Goal: Transaction & Acquisition: Purchase product/service

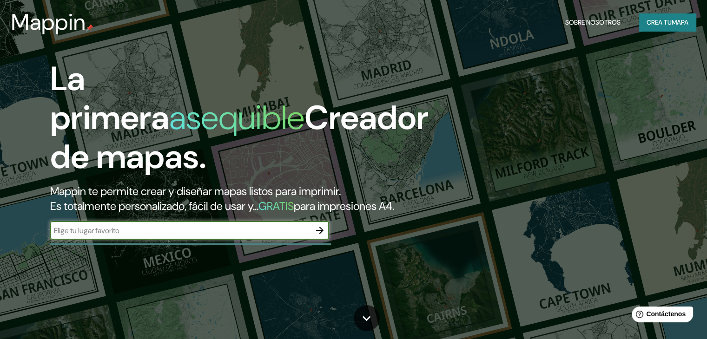
click at [152, 236] on input "text" at bounding box center [180, 230] width 260 height 11
paste input "-7.139319858818775, -78.49187192468422"
type input "-7.139319858818775, -78.49187192468422"
click at [318, 236] on icon "button" at bounding box center [319, 230] width 11 height 11
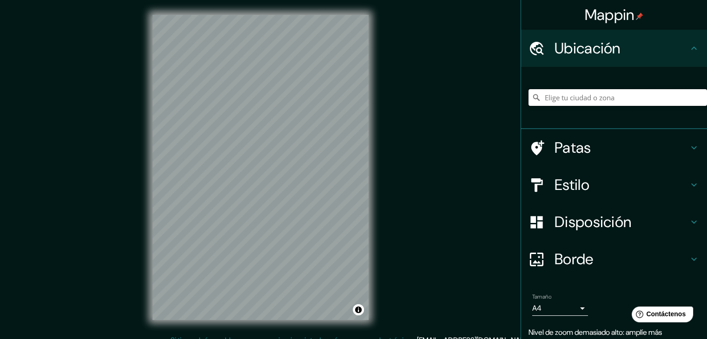
click at [589, 98] on input "Elige tu ciudad o zona" at bounding box center [618, 97] width 179 height 17
paste input "-7.139319858818775, -78.49187192468422"
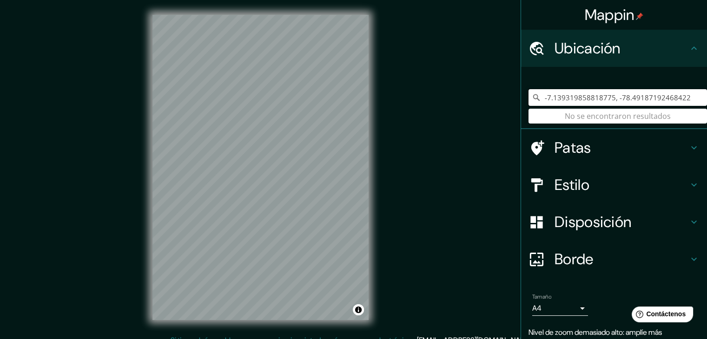
drag, startPoint x: 681, startPoint y: 94, endPoint x: 530, endPoint y: 93, distance: 151.1
click at [530, 93] on div "-7.139319858818775, -78.49187192468422 No se encontraron resultados" at bounding box center [618, 97] width 179 height 17
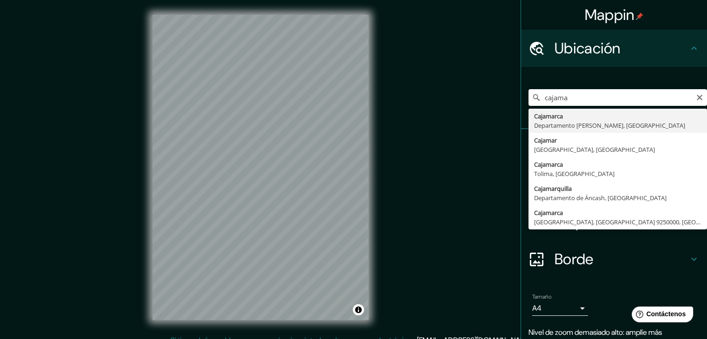
type input "Cajamarca, [GEOGRAPHIC_DATA][PERSON_NAME], [GEOGRAPHIC_DATA]"
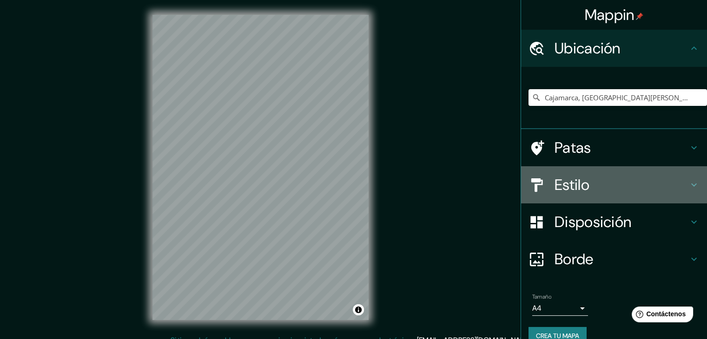
click at [597, 187] on h4 "Estilo" at bounding box center [622, 185] width 134 height 19
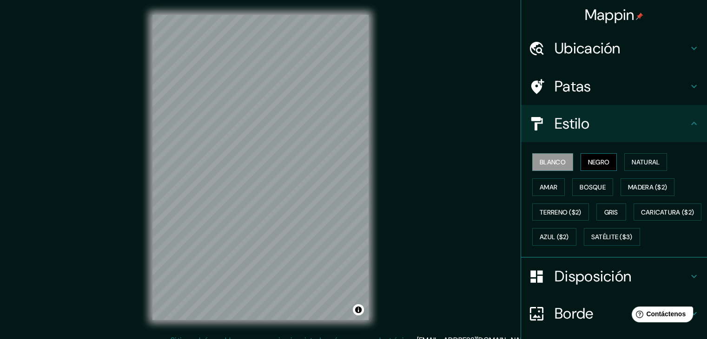
click at [606, 160] on button "Negro" at bounding box center [599, 162] width 37 height 18
click at [637, 158] on font "Natural" at bounding box center [646, 162] width 28 height 8
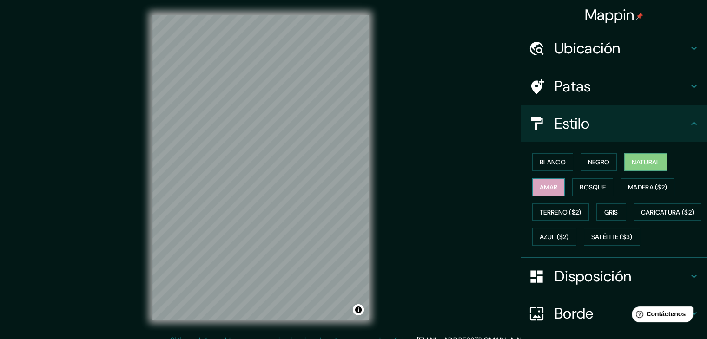
click at [540, 188] on font "Amar" at bounding box center [549, 187] width 18 height 8
click at [583, 186] on font "Bosque" at bounding box center [593, 187] width 26 height 8
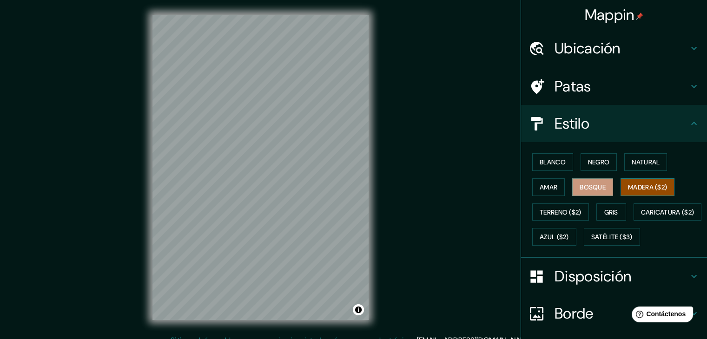
click at [628, 189] on font "Madera ($2)" at bounding box center [647, 187] width 39 height 8
click at [563, 209] on font "Terreno ($2)" at bounding box center [561, 212] width 42 height 8
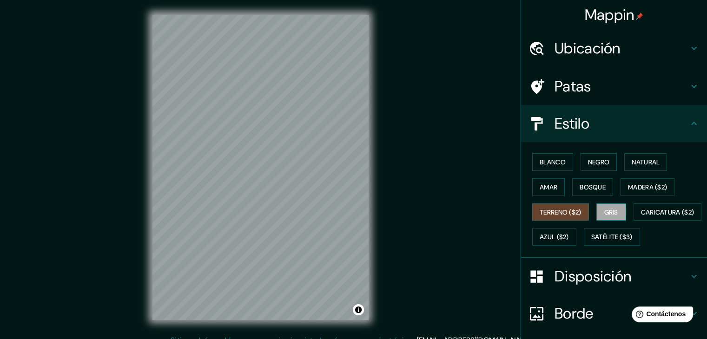
click at [604, 210] on font "Gris" at bounding box center [611, 212] width 14 height 8
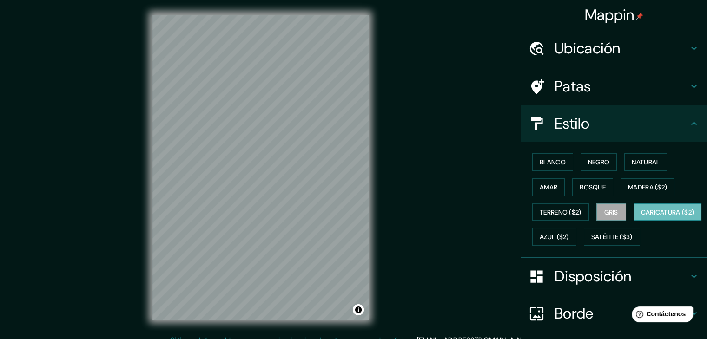
click at [641, 218] on font "Caricatura ($2)" at bounding box center [667, 212] width 53 height 12
click at [569, 239] on font "Azul ($2)" at bounding box center [554, 237] width 29 height 8
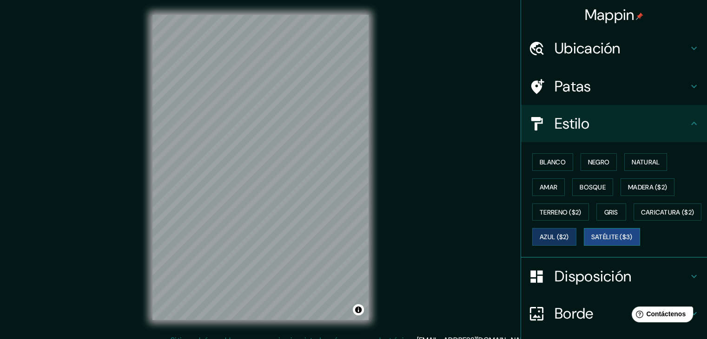
click at [584, 246] on button "Satélite ($3)" at bounding box center [612, 237] width 56 height 18
click at [561, 153] on button "Blanco" at bounding box center [552, 162] width 41 height 18
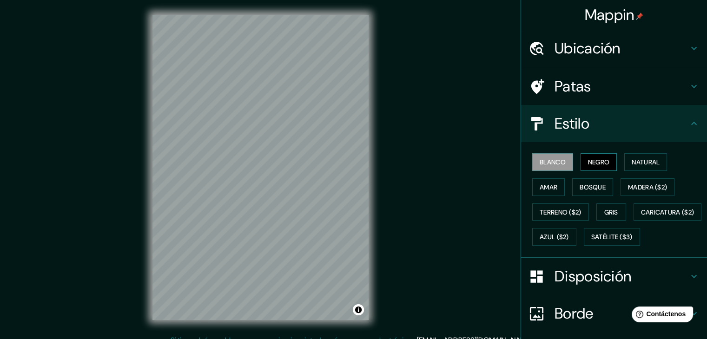
click at [595, 161] on font "Negro" at bounding box center [599, 162] width 22 height 8
click at [641, 163] on font "Natural" at bounding box center [646, 162] width 28 height 8
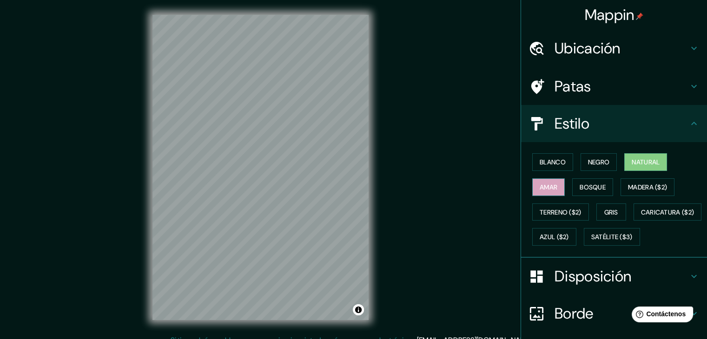
click at [542, 188] on font "Amar" at bounding box center [549, 187] width 18 height 8
click at [584, 190] on font "Bosque" at bounding box center [593, 187] width 26 height 8
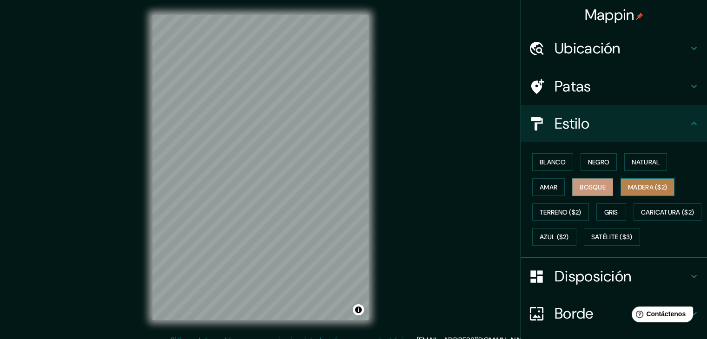
click at [634, 185] on font "Madera ($2)" at bounding box center [647, 187] width 39 height 8
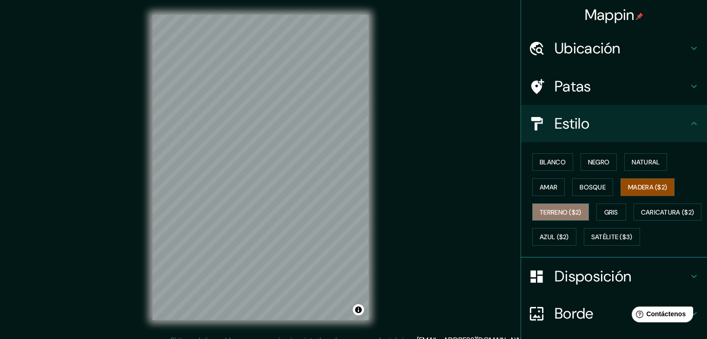
click at [559, 213] on font "Terreno ($2)" at bounding box center [561, 212] width 42 height 8
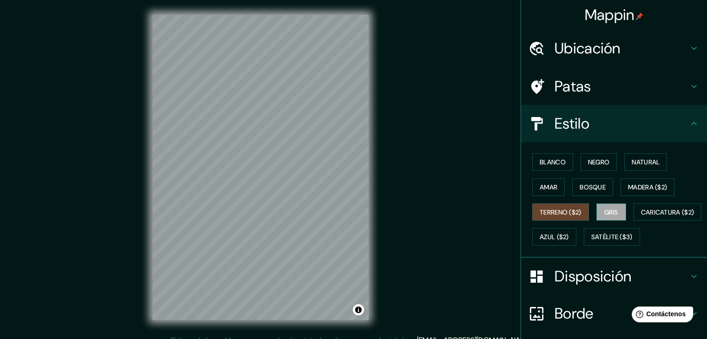
click at [604, 213] on font "Gris" at bounding box center [611, 212] width 14 height 8
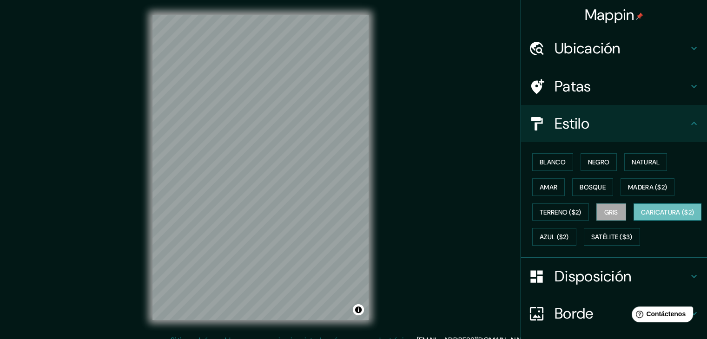
click at [641, 217] on font "Caricatura ($2)" at bounding box center [667, 212] width 53 height 8
click at [569, 233] on font "Azul ($2)" at bounding box center [554, 237] width 29 height 8
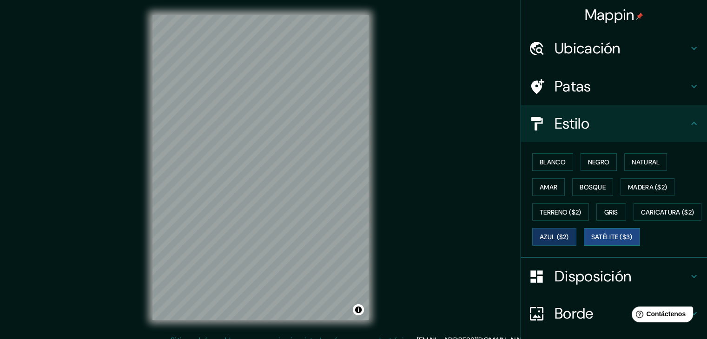
click at [591, 242] on font "Satélite ($3)" at bounding box center [611, 237] width 41 height 8
click at [548, 166] on font "Blanco" at bounding box center [553, 162] width 26 height 12
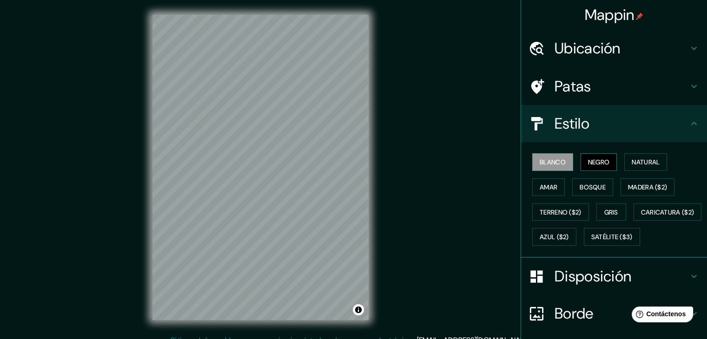
click at [602, 159] on font "Negro" at bounding box center [599, 162] width 22 height 8
click at [635, 162] on font "Natural" at bounding box center [646, 162] width 28 height 8
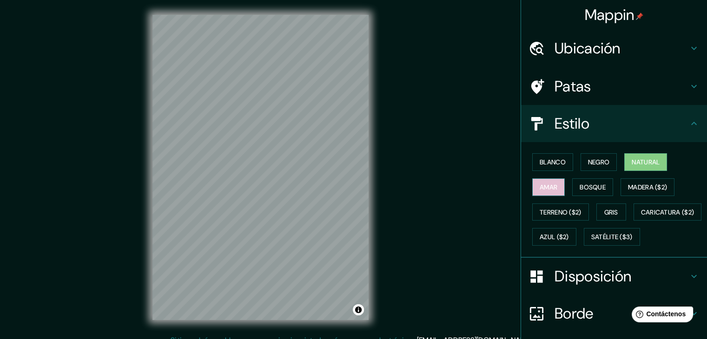
click at [542, 191] on font "Amar" at bounding box center [549, 187] width 18 height 12
click at [595, 188] on font "Bosque" at bounding box center [593, 187] width 26 height 8
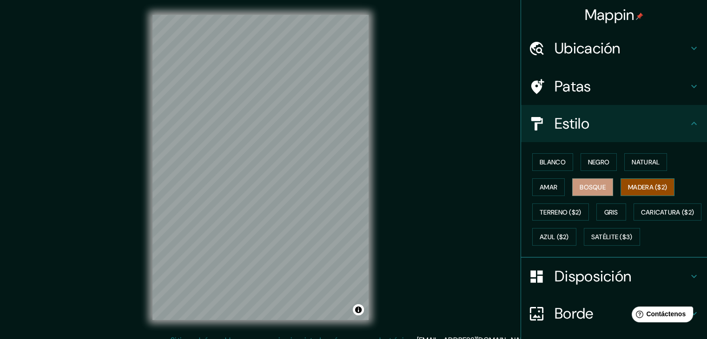
click at [635, 191] on font "Madera ($2)" at bounding box center [647, 187] width 39 height 12
click at [562, 217] on button "Terreno ($2)" at bounding box center [560, 213] width 57 height 18
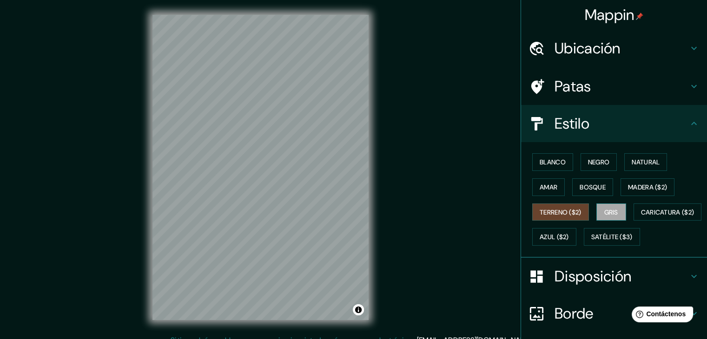
click at [612, 214] on font "Gris" at bounding box center [611, 212] width 14 height 8
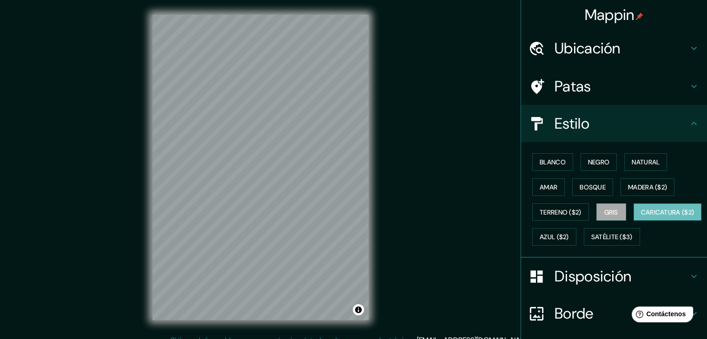
click at [641, 217] on font "Caricatura ($2)" at bounding box center [667, 212] width 53 height 8
click at [576, 235] on button "Azul ($2)" at bounding box center [554, 237] width 44 height 18
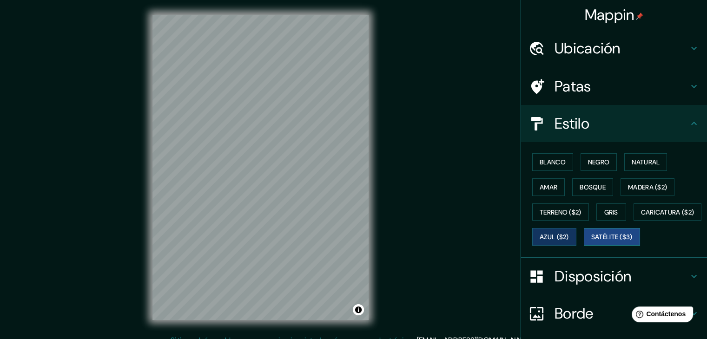
click at [591, 242] on font "Satélite ($3)" at bounding box center [611, 237] width 41 height 8
click at [565, 159] on button "Blanco" at bounding box center [552, 162] width 41 height 18
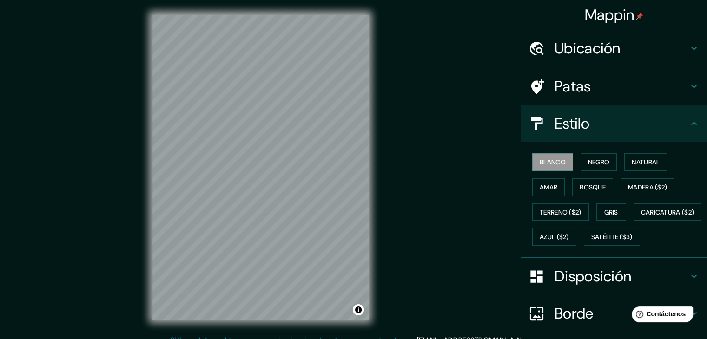
click at [589, 50] on font "Ubicación" at bounding box center [588, 49] width 66 height 20
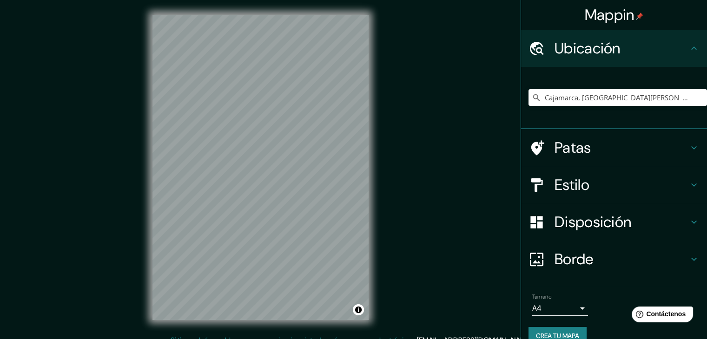
click at [589, 50] on font "Ubicación" at bounding box center [588, 49] width 66 height 20
click at [580, 191] on font "Estilo" at bounding box center [572, 185] width 35 height 20
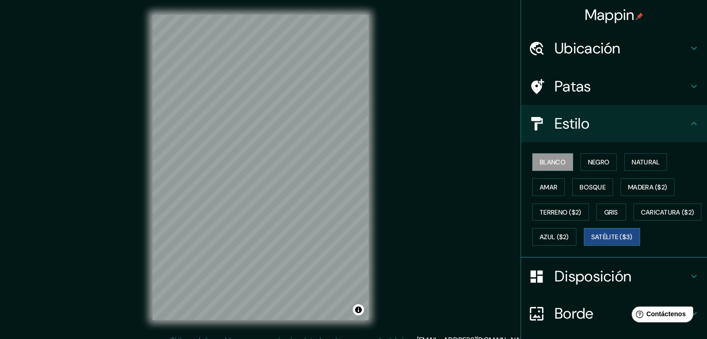
click at [591, 242] on font "Satélite ($3)" at bounding box center [611, 237] width 41 height 8
click at [553, 162] on font "Blanco" at bounding box center [553, 162] width 26 height 8
click at [588, 165] on font "Negro" at bounding box center [599, 162] width 22 height 8
click at [553, 161] on font "Blanco" at bounding box center [553, 162] width 26 height 8
click at [601, 161] on font "Negro" at bounding box center [599, 162] width 22 height 8
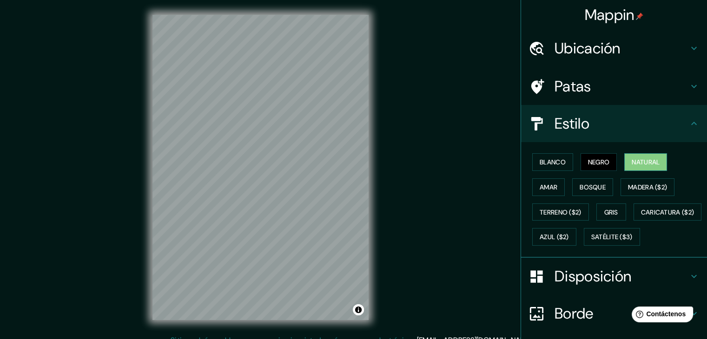
click at [644, 166] on font "Natural" at bounding box center [646, 162] width 28 height 12
click at [589, 162] on font "Negro" at bounding box center [599, 162] width 22 height 8
